Goal: Check status: Check status

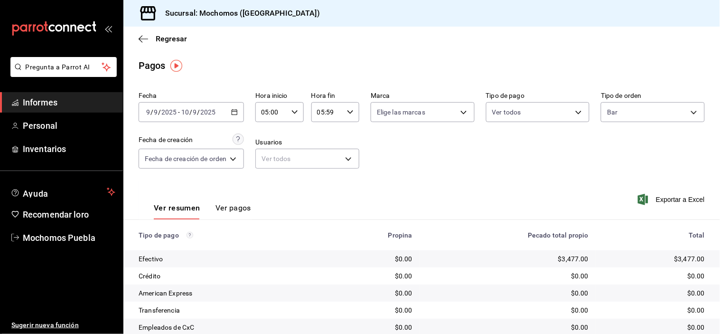
click at [231, 113] on div "[DATE] [DATE] - [DATE] [DATE]" at bounding box center [191, 112] width 105 height 20
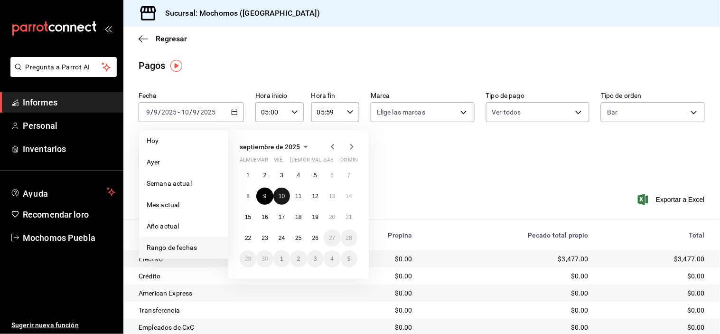
click at [282, 197] on font "10" at bounding box center [282, 196] width 6 height 7
click at [297, 195] on font "11" at bounding box center [298, 196] width 6 height 7
type input "00:00"
type input "23:59"
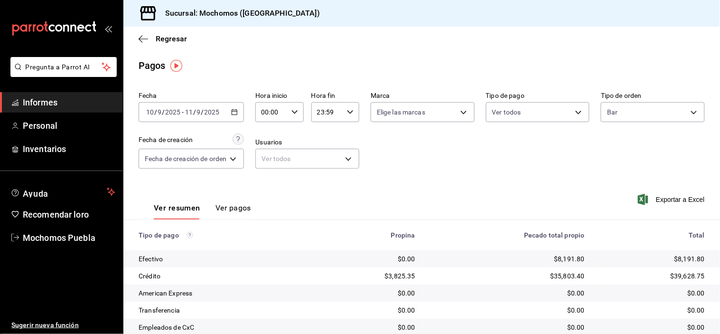
click at [295, 116] on div "00:00 Hora inicio" at bounding box center [279, 112] width 48 height 20
click at [270, 149] on button "05" at bounding box center [269, 145] width 20 height 19
type input "05:00"
click at [348, 112] on div at bounding box center [360, 167] width 720 height 334
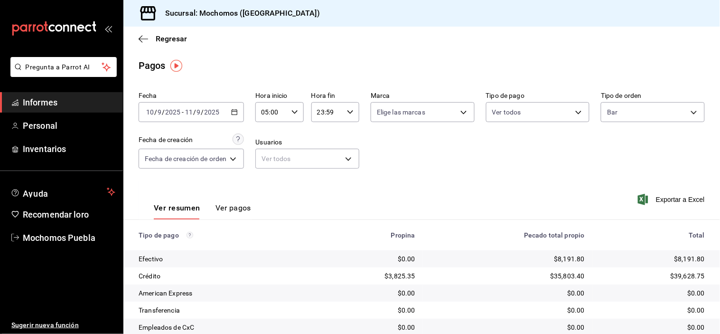
click at [347, 112] on icon "button" at bounding box center [350, 112] width 7 height 7
click at [324, 153] on button "03" at bounding box center [323, 161] width 20 height 19
click at [324, 153] on font "05" at bounding box center [324, 155] width 8 height 8
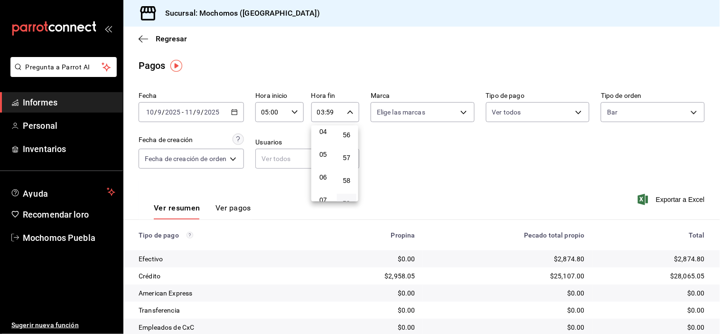
type input "05:59"
click at [422, 159] on div at bounding box center [360, 167] width 720 height 334
click at [677, 112] on body "Pregunta a Parrot AI Informes Personal Inventarios Ayuda Recomendar loro Mochom…" at bounding box center [360, 167] width 720 height 334
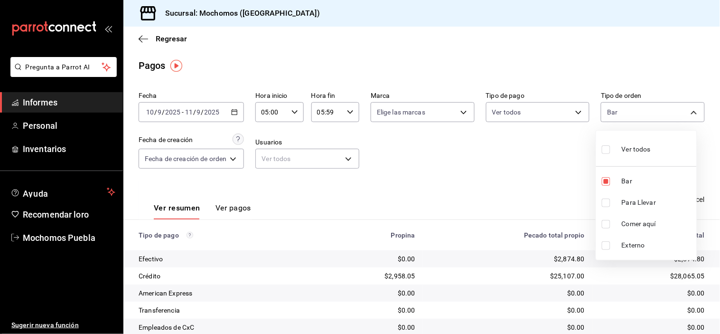
click at [608, 148] on input "checkbox" at bounding box center [606, 149] width 9 height 9
checkbox input "true"
type input "c7bc0ce2-274d-49fd-89f5-4bcf8044acf9,c9e91c43-775f-4cd6-ac16-cfdc9e5fd636,e77b1…"
checkbox input "true"
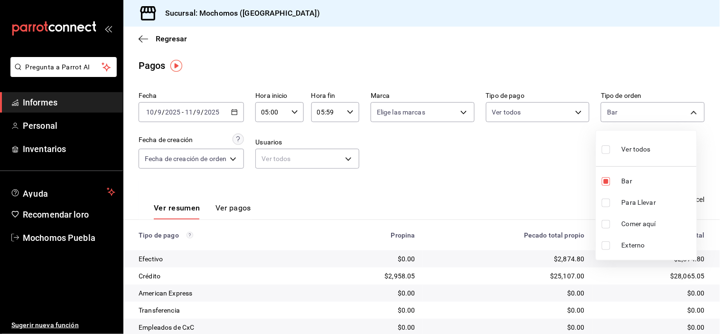
checkbox input "true"
click at [606, 179] on input "checkbox" at bounding box center [606, 181] width 9 height 9
checkbox input "false"
type input "c9e91c43-775f-4cd6-ac16-cfdc9e5fd636,e77b1244-dd56-4ae6-90a6-fad4c81c99f8,EXTER…"
checkbox input "false"
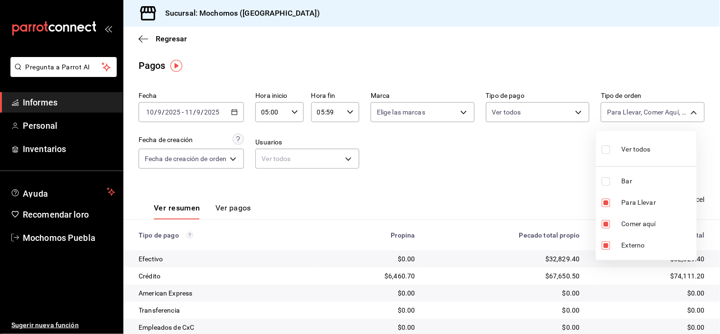
click at [519, 161] on div at bounding box center [360, 167] width 720 height 334
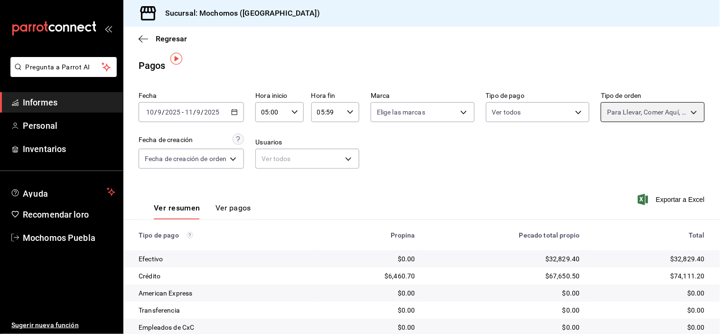
scroll to position [103, 0]
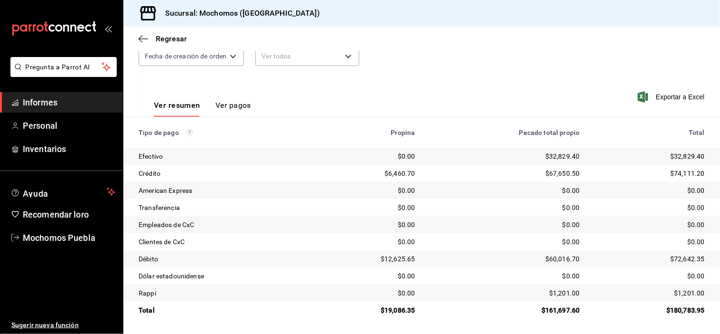
click at [494, 97] on div "Ver resumen Ver pagos Exportar a Excel" at bounding box center [421, 102] width 597 height 51
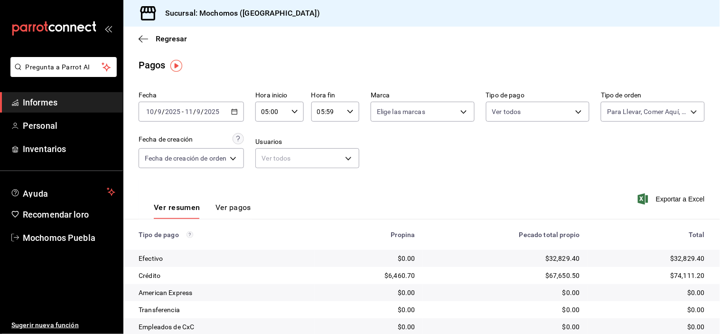
scroll to position [0, 0]
click at [628, 111] on body "Pregunta a Parrot AI Informes Personal Inventarios Ayuda Recomendar loro Mochom…" at bounding box center [360, 167] width 720 height 334
click at [605, 148] on input "checkbox" at bounding box center [606, 149] width 9 height 9
checkbox input "true"
type input "c7bc0ce2-274d-49fd-89f5-4bcf8044acf9,c9e91c43-775f-4cd6-ac16-cfdc9e5fd636,e77b1…"
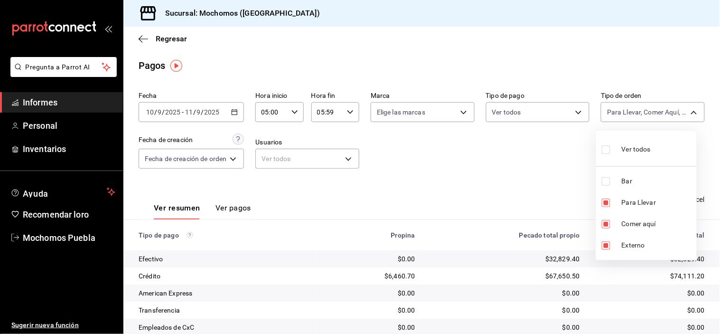
checkbox input "true"
click at [606, 149] on input "checkbox" at bounding box center [606, 149] width 9 height 9
checkbox input "false"
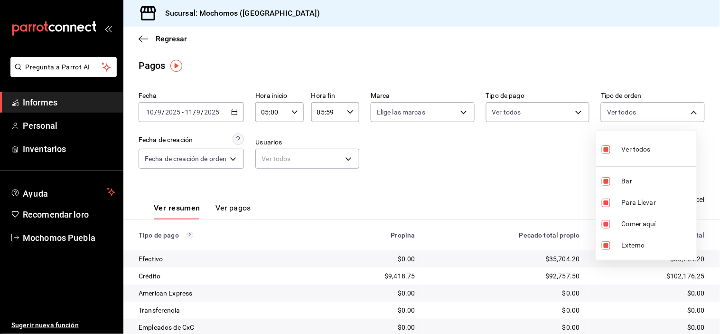
checkbox input "false"
click at [608, 179] on input "checkbox" at bounding box center [606, 181] width 9 height 9
checkbox input "true"
type input "c7bc0ce2-274d-49fd-89f5-4bcf8044acf9"
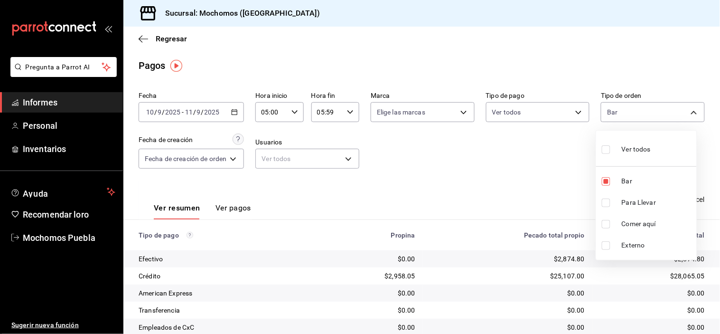
click at [521, 163] on div at bounding box center [360, 167] width 720 height 334
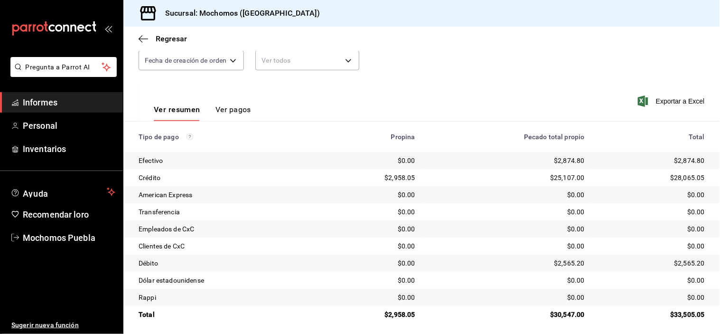
scroll to position [103, 0]
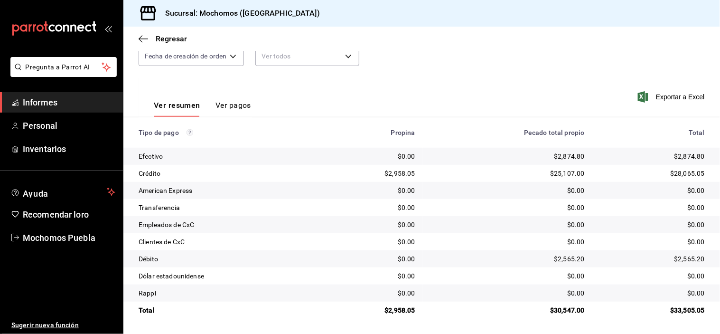
click at [59, 100] on span "Informes" at bounding box center [69, 102] width 93 height 13
